Goal: Go to known website: Access a specific website the user already knows

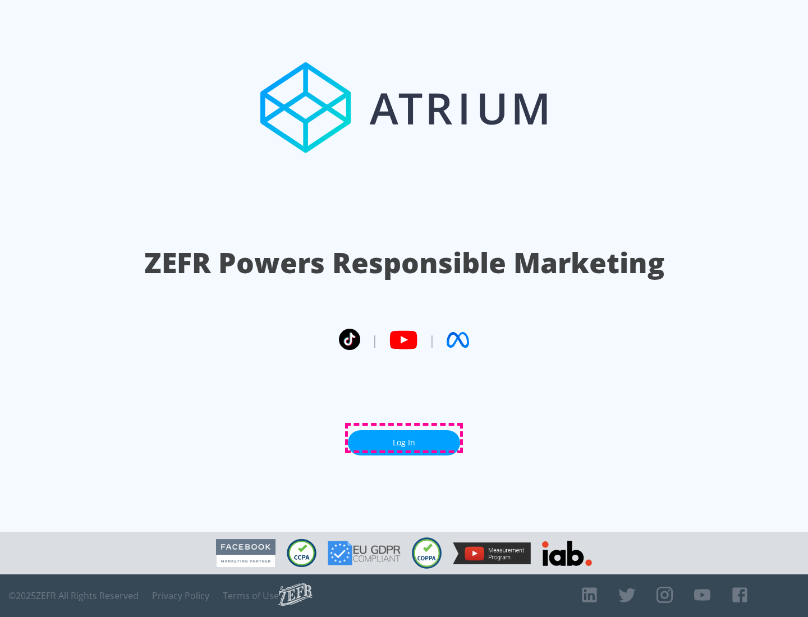
click at [404, 438] on link "Log In" at bounding box center [404, 442] width 112 height 25
